Goal: Information Seeking & Learning: Learn about a topic

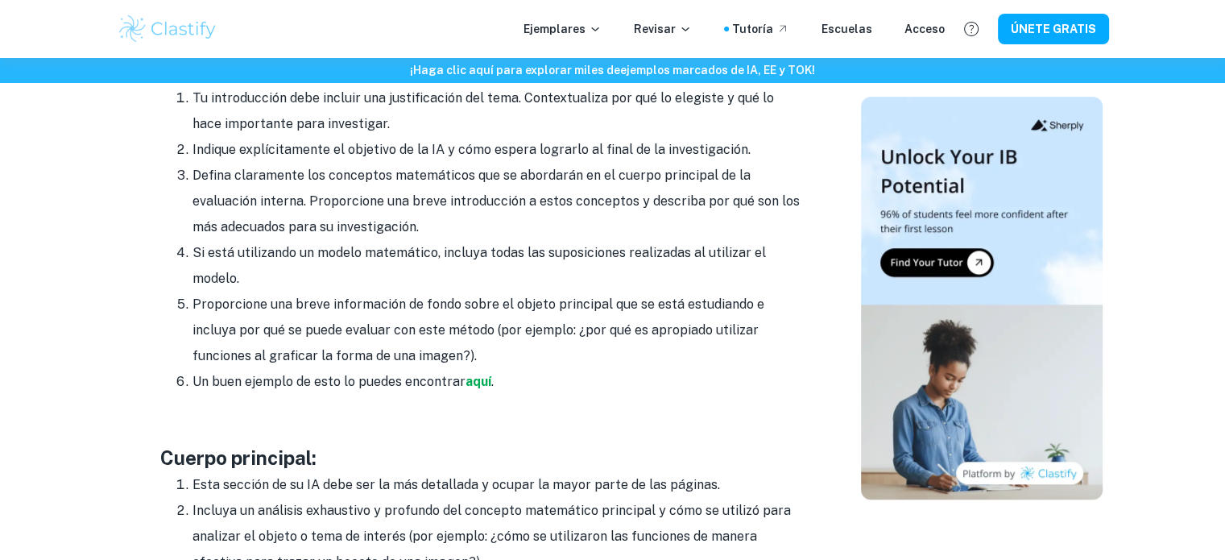
scroll to position [1188, 0]
click at [474, 375] on font "aquí" at bounding box center [479, 382] width 26 height 15
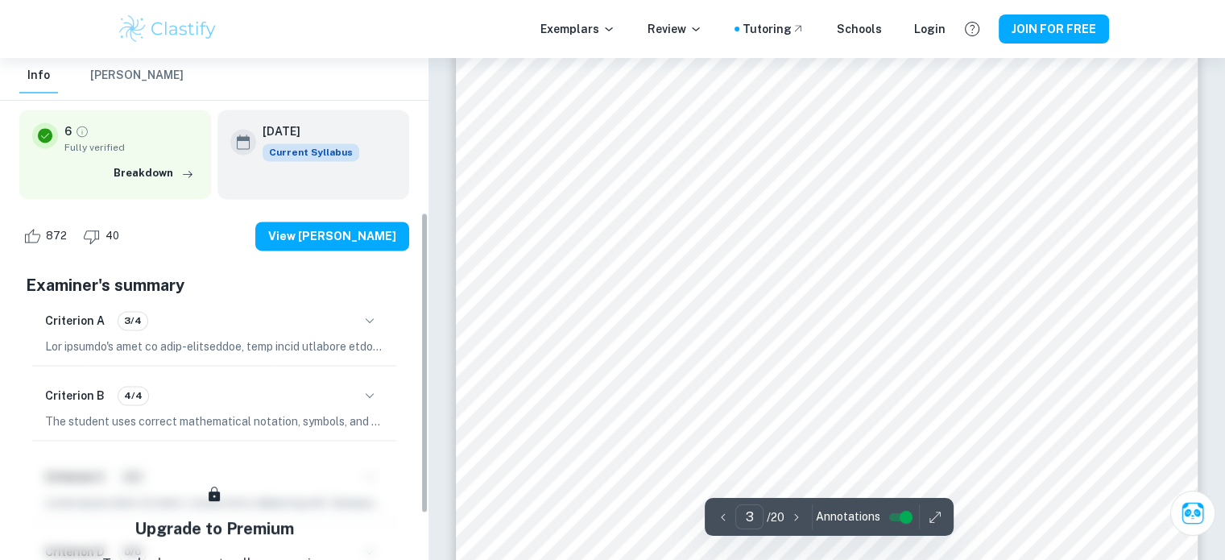
scroll to position [265, 0]
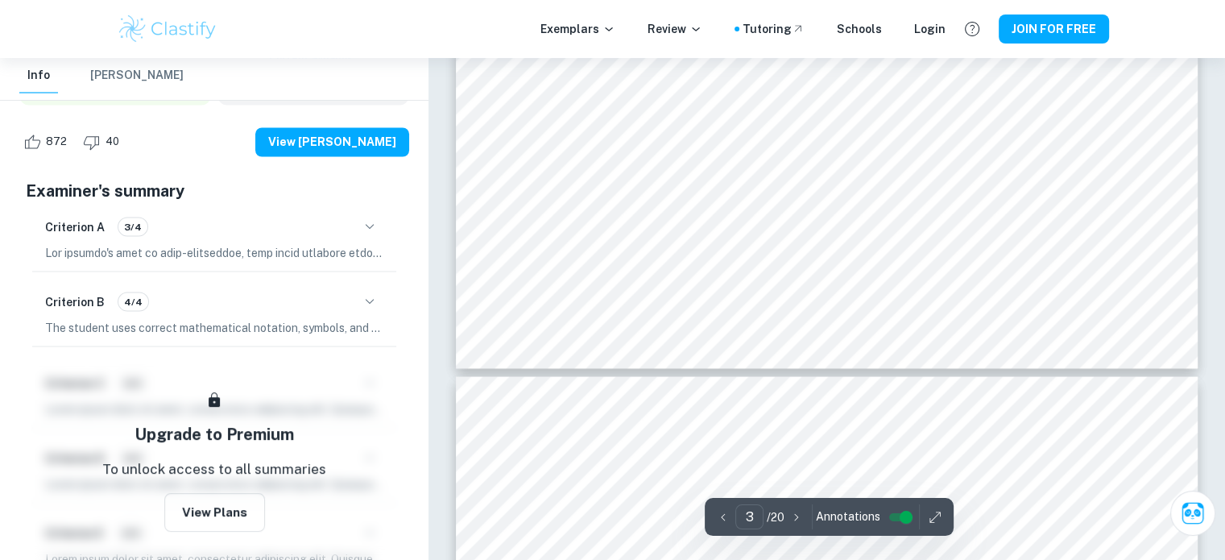
type input "4"
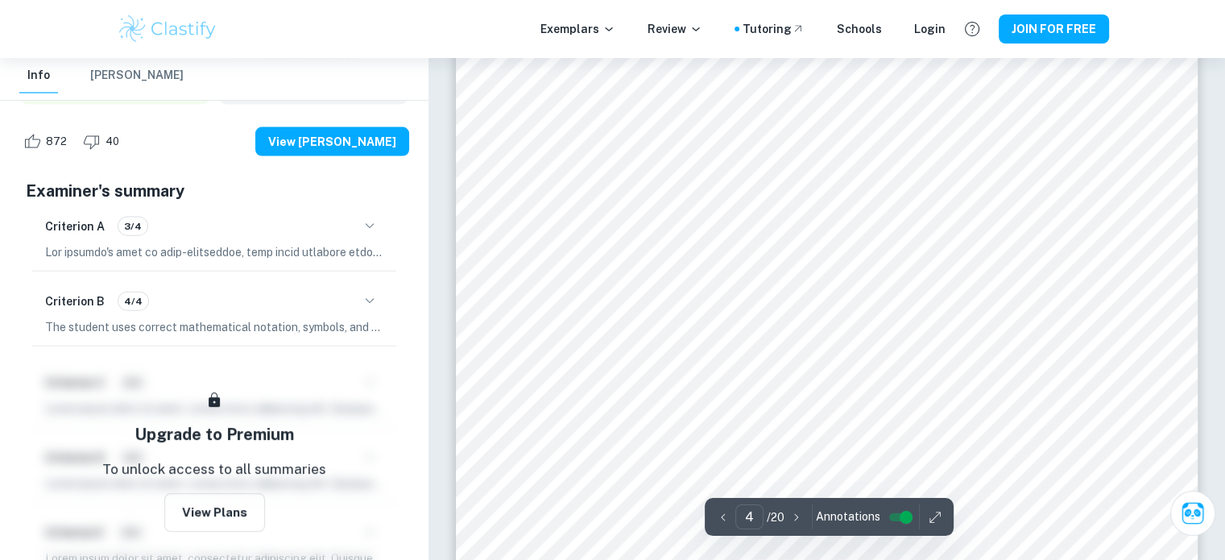
scroll to position [3615, 0]
